Goal: Check status: Check status

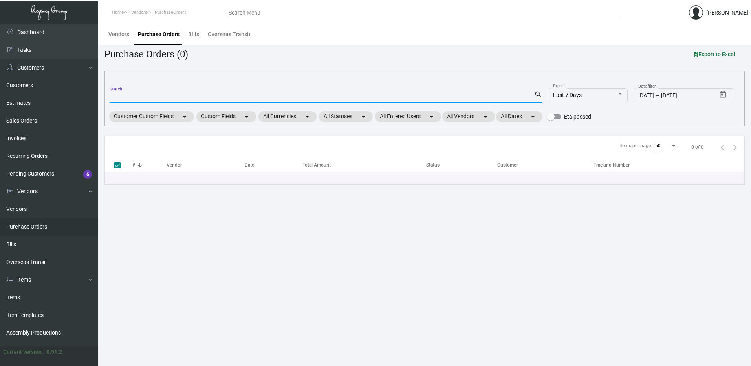
click at [140, 94] on input "Search" at bounding box center [322, 97] width 425 height 6
paste input "102801"
type input "102801"
checkbox input "false"
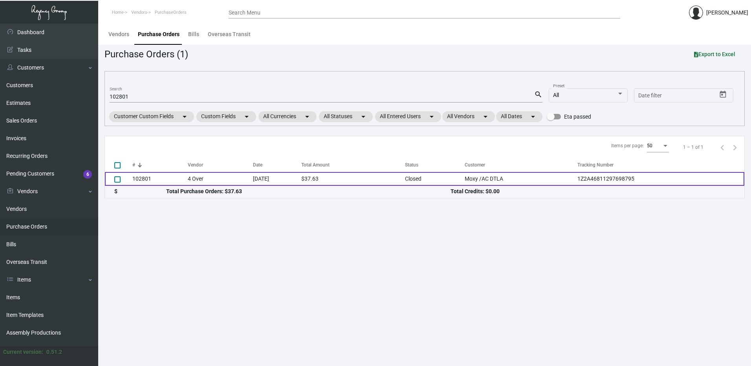
click at [156, 179] on td "102801" at bounding box center [159, 179] width 55 height 14
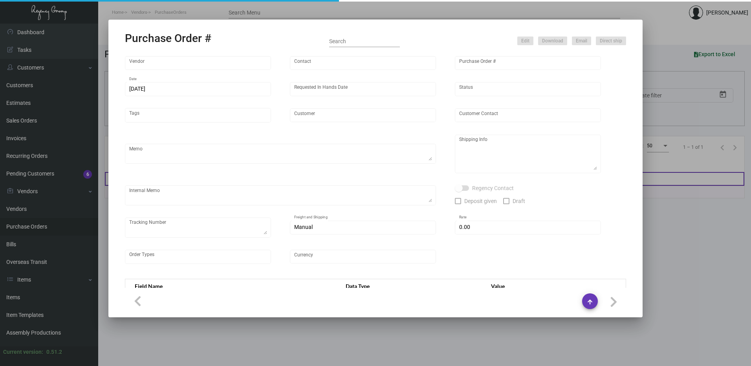
type input "4 Over"
type input "102801"
type input "[DATE]"
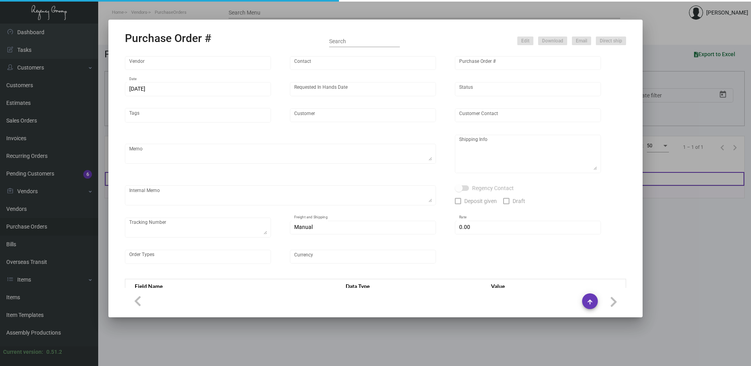
type input "Moxy /AC DTLA"
type input "[PERSON_NAME]"
type textarea "Moxy/AC DTLA - [PERSON_NAME] [STREET_ADDRESS][PERSON_NAME]"
type textarea "Order/Job #: 004097479 // Drop Ship via Ground @ $18.06 12.20 - Job is in produ…"
type textarea "1Z2A46811297698795"
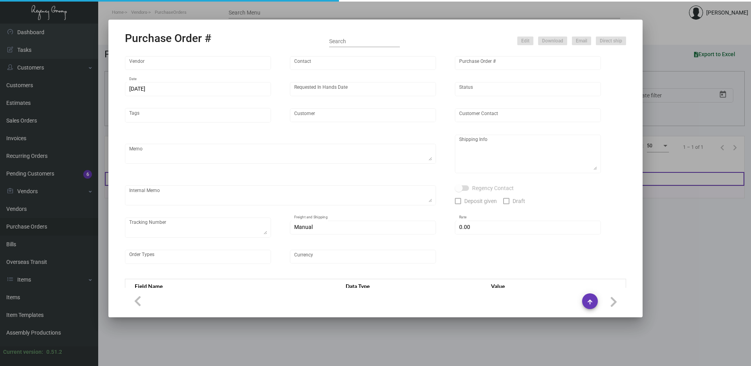
type input "$ 0.00"
type input "United States Dollar $"
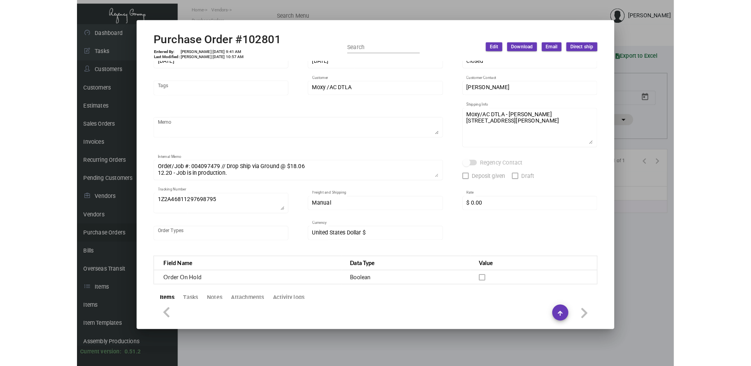
scroll to position [39, 0]
